Goal: Entertainment & Leisure: Consume media (video, audio)

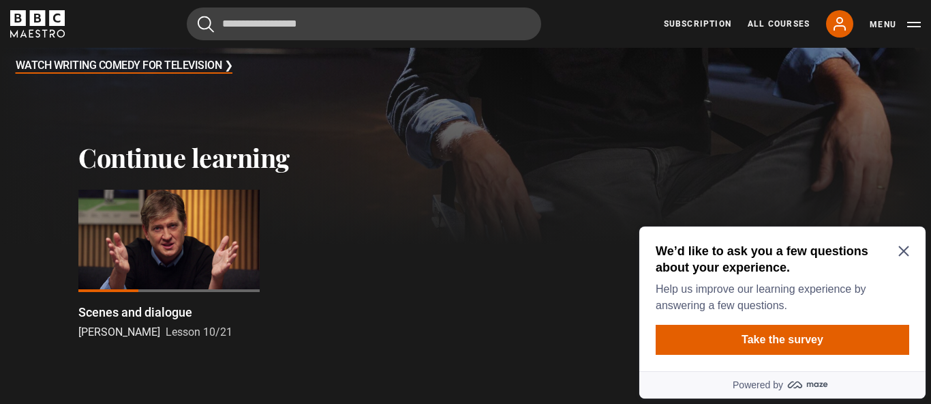
click at [137, 235] on div at bounding box center [168, 240] width 181 height 102
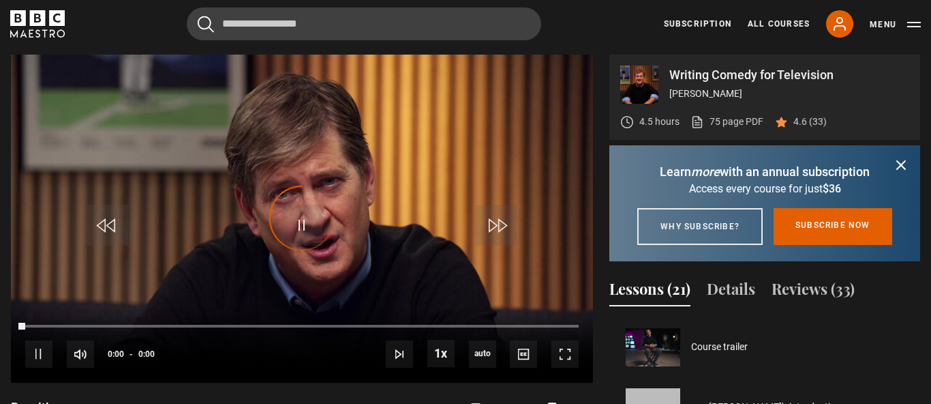
scroll to position [600, 0]
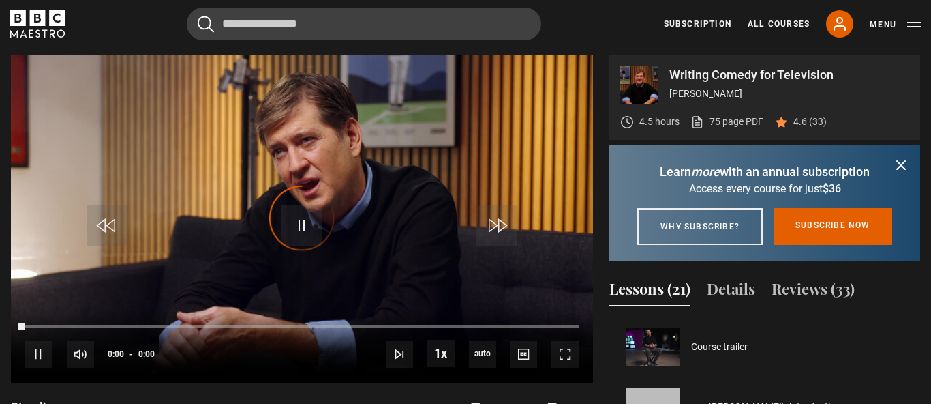
scroll to position [660, 0]
